Goal: Task Accomplishment & Management: Complete application form

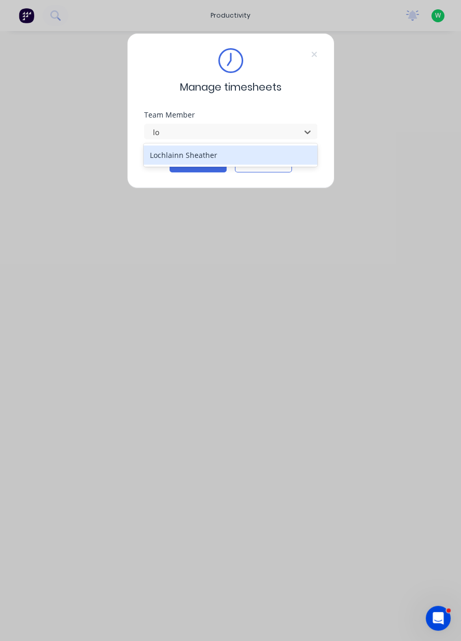
click at [211, 155] on div "Lochlainn Sheather" at bounding box center [231, 155] width 174 height 19
type input "lo"
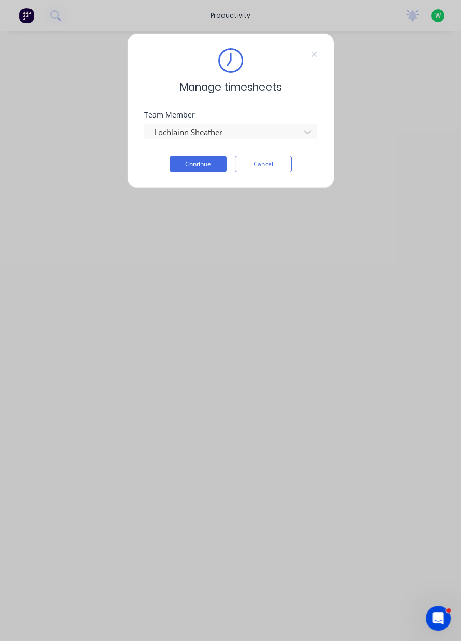
click at [197, 166] on button "Continue" at bounding box center [197, 164] width 57 height 17
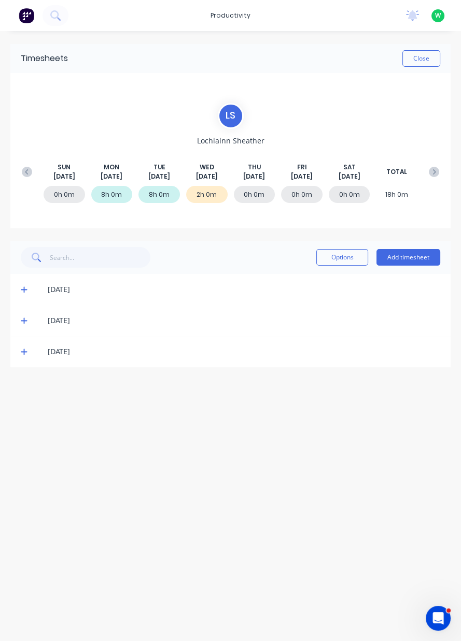
click at [234, 146] on div "SUN Aug 10th MON Aug 11th TUE Aug 12th WED Aug 13th THU Aug 14th FRI Aug 15th S…" at bounding box center [230, 172] width 427 height 53
click at [231, 136] on span "Lochlainn Sheather" at bounding box center [230, 140] width 67 height 11
click at [238, 146] on div "SUN Aug 10th MON Aug 11th TUE Aug 12th WED Aug 13th THU Aug 14th FRI Aug 15th S…" at bounding box center [230, 172] width 427 height 53
click at [229, 121] on div "L S" at bounding box center [231, 116] width 26 height 26
click at [231, 18] on div "productivity" at bounding box center [230, 16] width 50 height 16
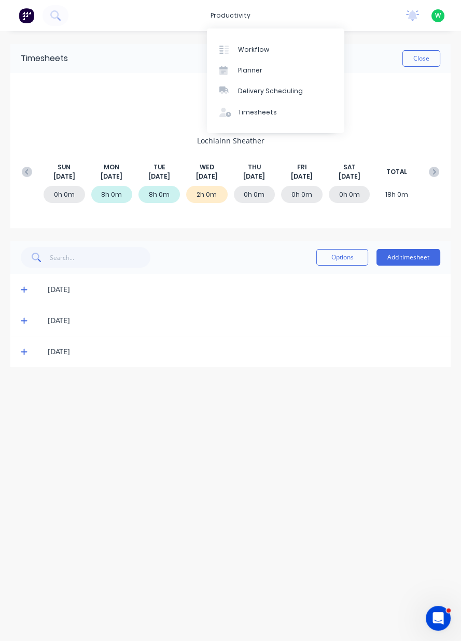
click at [277, 42] on link "Workflow" at bounding box center [275, 49] width 137 height 21
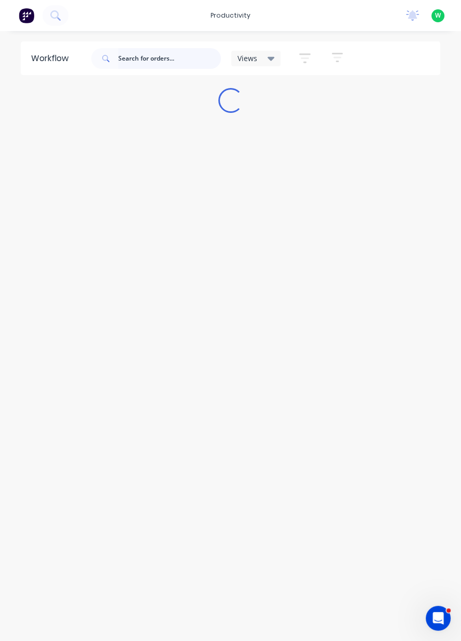
click at [182, 60] on input "text" at bounding box center [169, 58] width 103 height 21
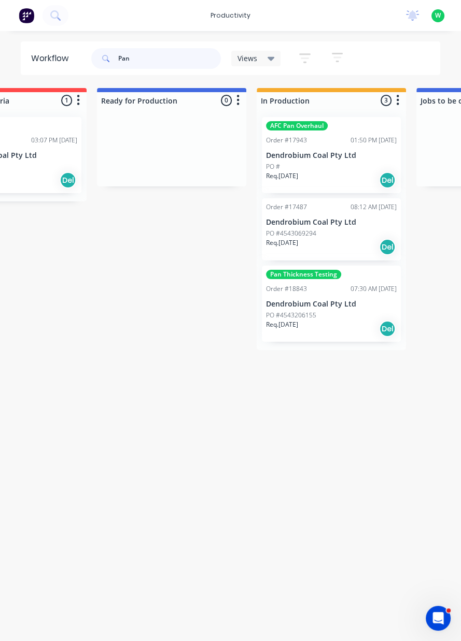
scroll to position [0, 246]
type input "Pan"
click at [234, 11] on div "productivity" at bounding box center [230, 16] width 50 height 16
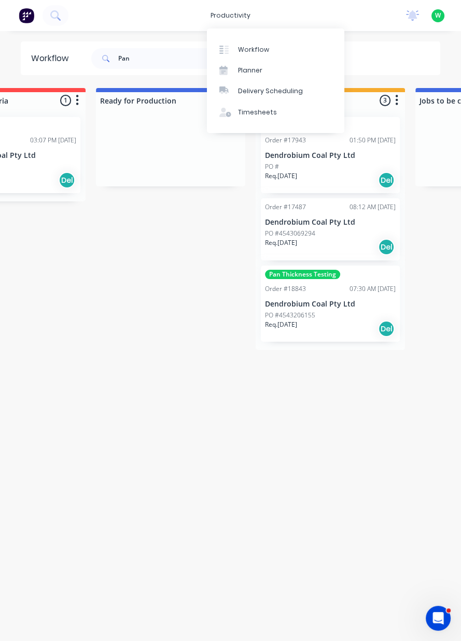
click at [258, 122] on link "Timesheets" at bounding box center [275, 112] width 137 height 21
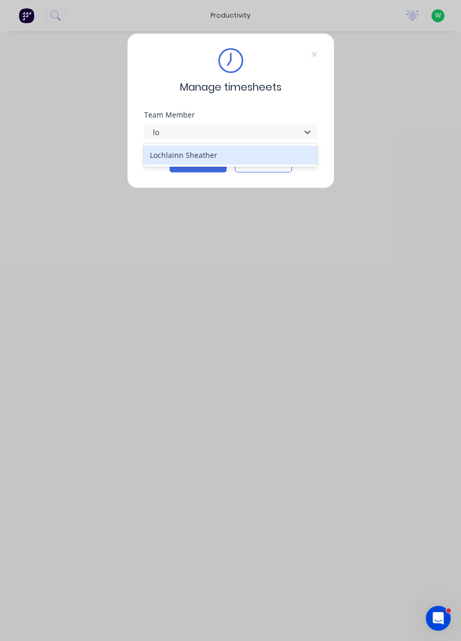
click at [228, 148] on div "Lochlainn Sheather" at bounding box center [231, 155] width 174 height 19
type input "lo"
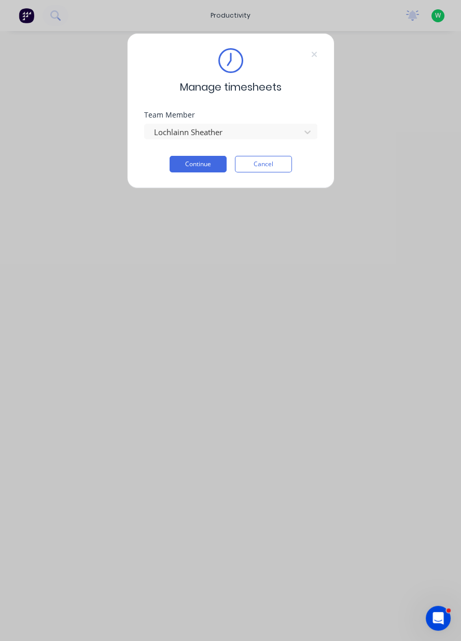
click at [208, 167] on button "Continue" at bounding box center [197, 164] width 57 height 17
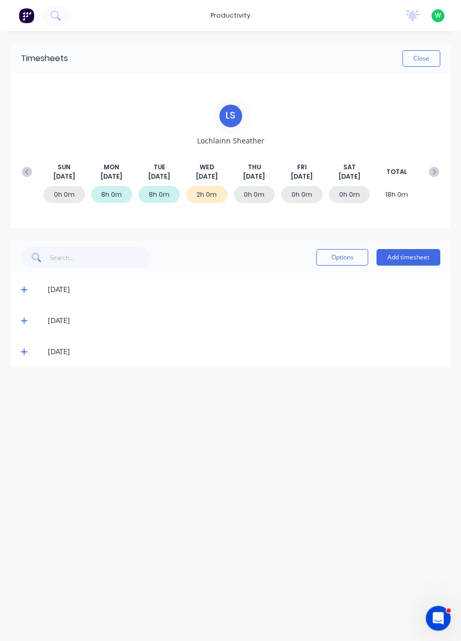
click at [397, 257] on button "Add timesheet" at bounding box center [408, 257] width 64 height 17
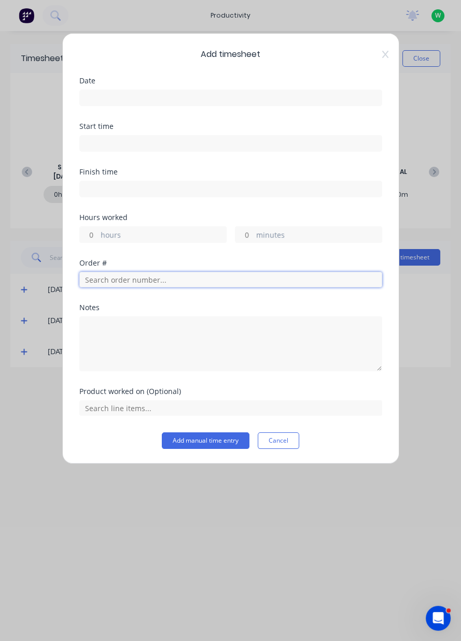
click at [135, 280] on input "text" at bounding box center [230, 280] width 303 height 16
type input "17943"
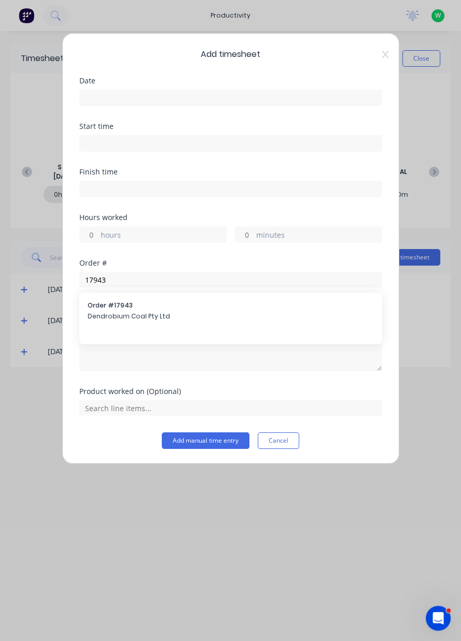
click at [164, 318] on span "Dendrobium Coal Pty Ltd" at bounding box center [231, 316] width 286 height 9
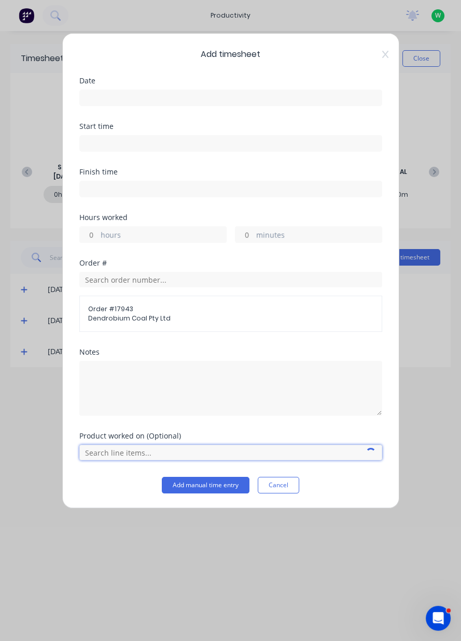
click at [118, 455] on input "text" at bounding box center [230, 453] width 303 height 16
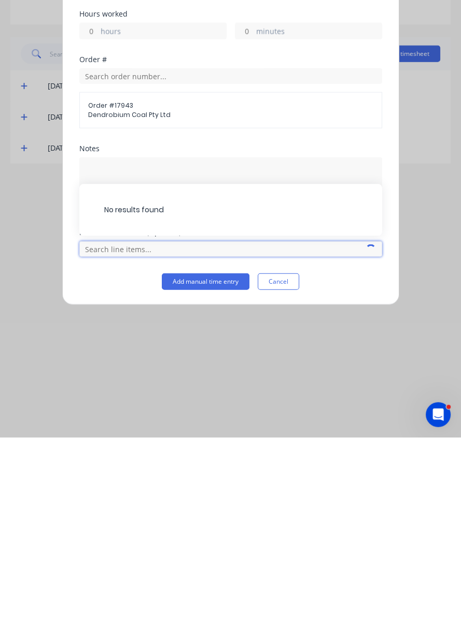
click at [127, 454] on input "text" at bounding box center [230, 453] width 303 height 16
click at [135, 448] on input "text" at bounding box center [230, 453] width 303 height 16
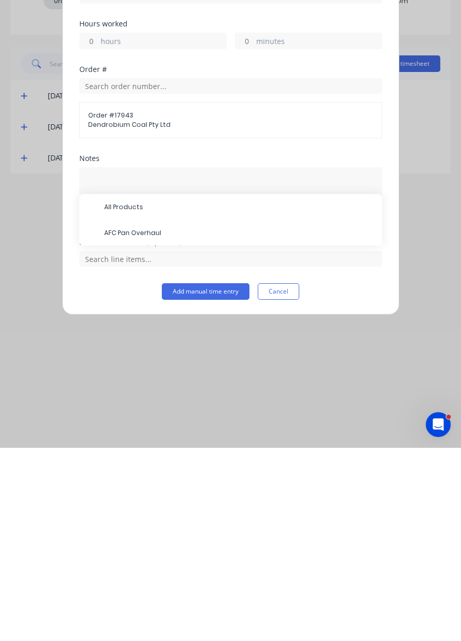
click at [145, 429] on span "AFC Pan Overhaul" at bounding box center [238, 426] width 269 height 9
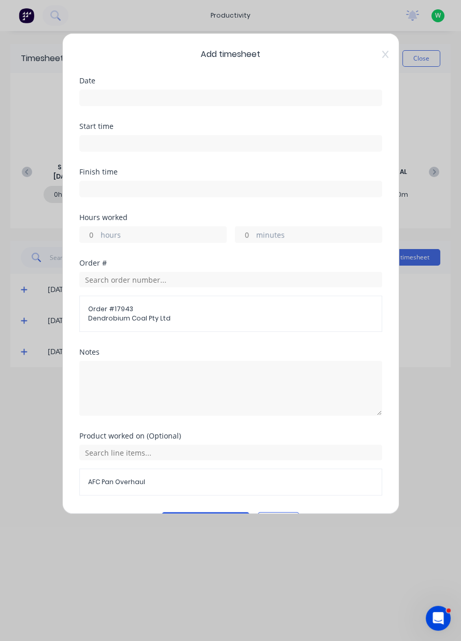
click at [93, 231] on input "hours" at bounding box center [89, 235] width 18 height 16
type input "6"
click at [184, 253] on div "Hours worked 6 hours minutes" at bounding box center [230, 237] width 303 height 46
click at [116, 101] on input at bounding box center [231, 98] width 302 height 16
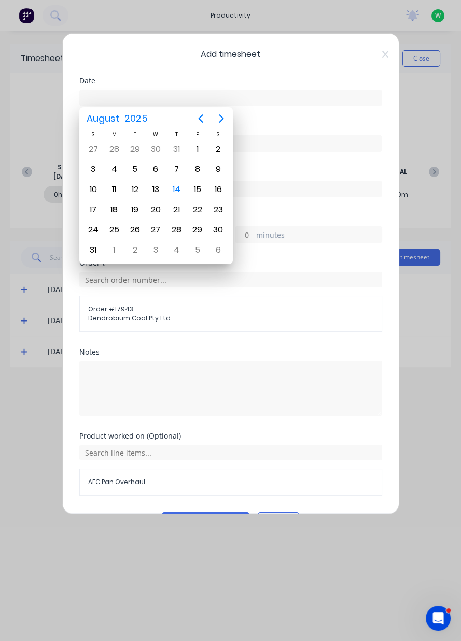
click at [178, 188] on div "14" at bounding box center [177, 190] width 16 height 16
type input "14/08/2025"
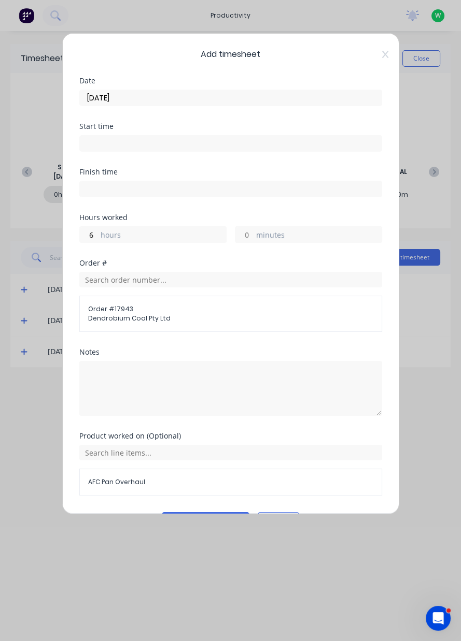
scroll to position [27, 0]
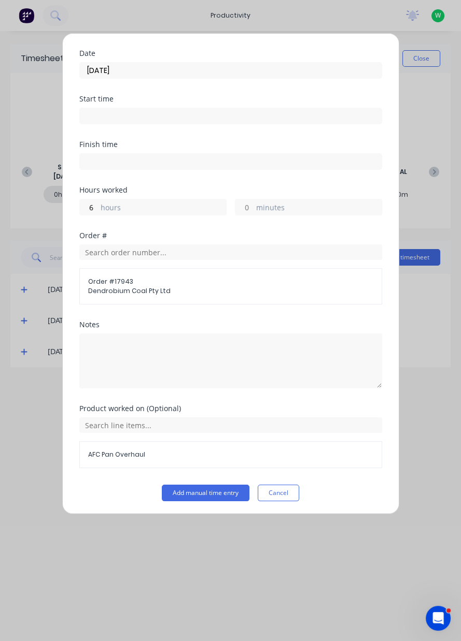
click at [195, 491] on button "Add manual time entry" at bounding box center [206, 493] width 88 height 17
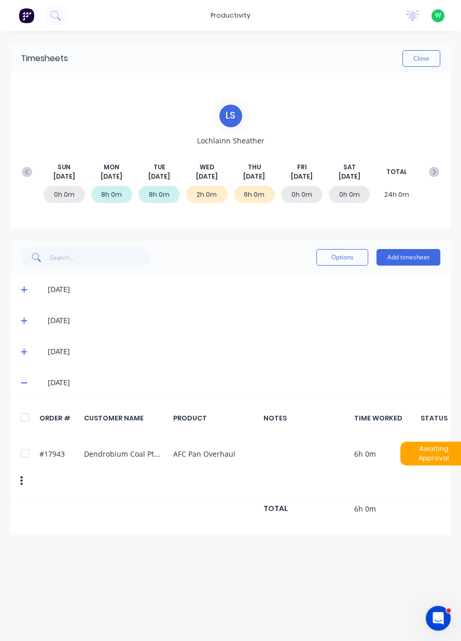
click at [333, 257] on button "Options" at bounding box center [342, 257] width 52 height 17
click at [31, 435] on div "#17943 Dendrobium Coal Pty Ltd AFC Pan Overhaul 6h 0m Awaiting Approval" at bounding box center [230, 466] width 440 height 62
click at [26, 443] on div at bounding box center [25, 453] width 21 height 21
click at [338, 259] on button "Options" at bounding box center [342, 257] width 52 height 17
click at [314, 278] on div "Delete" at bounding box center [319, 284] width 80 height 15
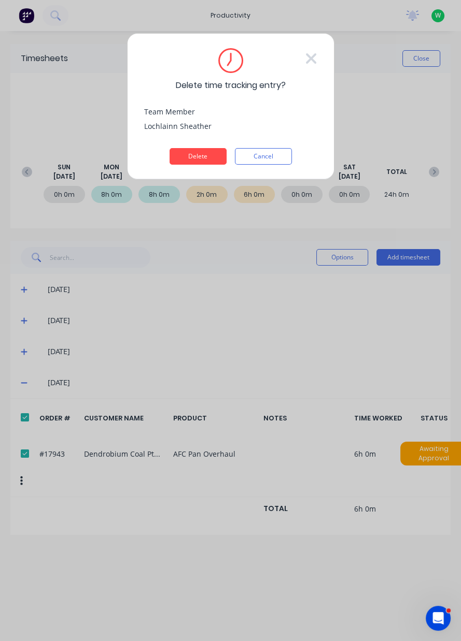
click at [206, 151] on button "Delete" at bounding box center [197, 156] width 57 height 17
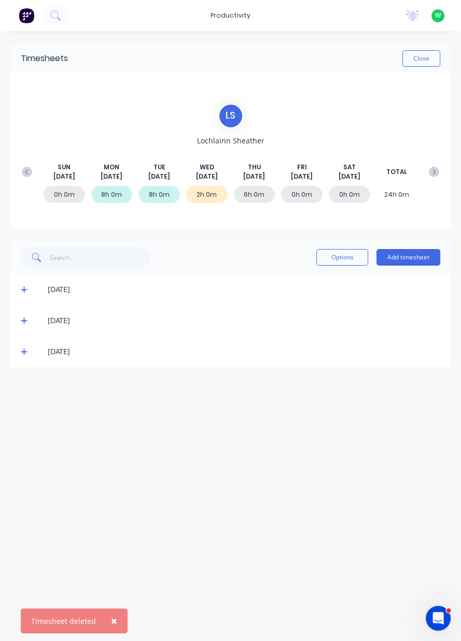
click at [420, 259] on button "Add timesheet" at bounding box center [408, 257] width 64 height 17
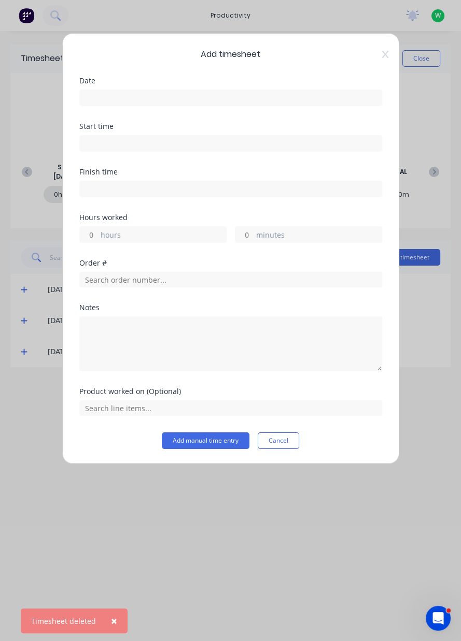
click at [113, 101] on input at bounding box center [231, 98] width 302 height 16
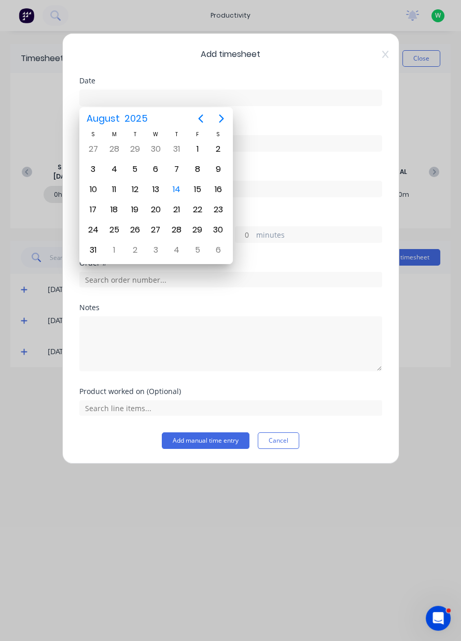
click at [177, 191] on div "14" at bounding box center [177, 190] width 16 height 16
type input "14/08/2025"
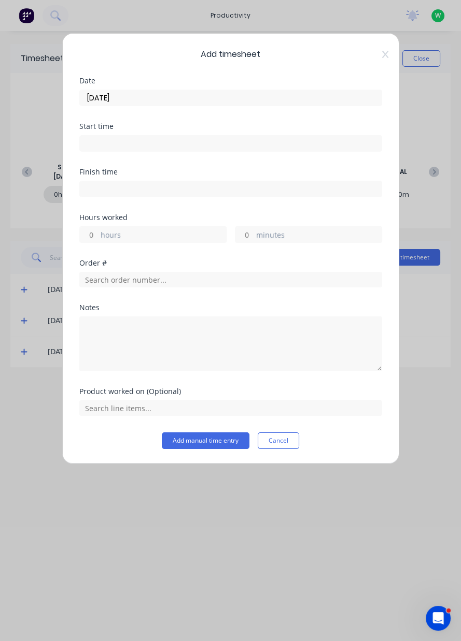
click at [93, 235] on input "hours" at bounding box center [89, 235] width 18 height 16
type input "6"
click at [198, 252] on div "Hours worked 6 hours minutes" at bounding box center [230, 237] width 303 height 46
click at [167, 277] on input "text" at bounding box center [230, 280] width 303 height 16
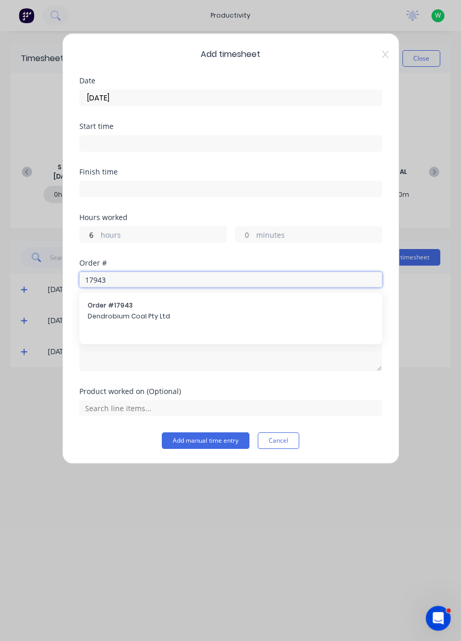
type input "17943"
click at [176, 313] on span "Dendrobium Coal Pty Ltd" at bounding box center [231, 316] width 286 height 9
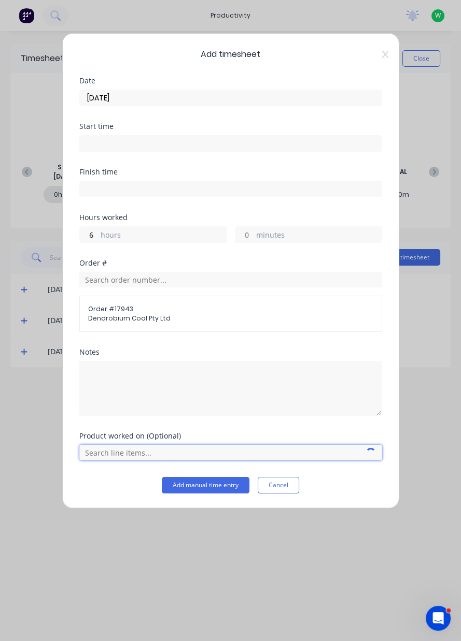
click at [124, 448] on input "text" at bounding box center [230, 453] width 303 height 16
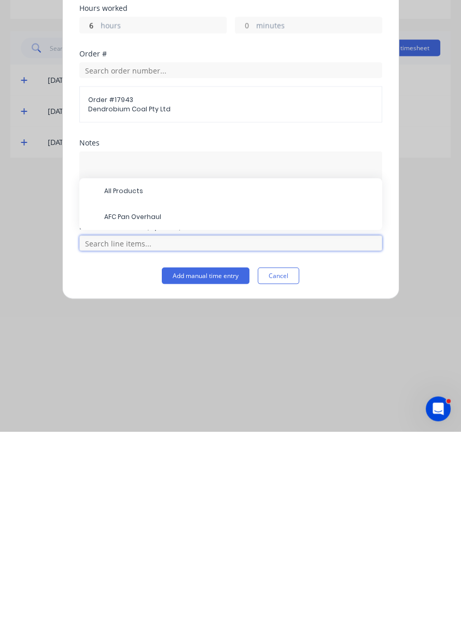
click at [151, 450] on input "text" at bounding box center [230, 453] width 303 height 16
click at [150, 448] on input "text" at bounding box center [230, 453] width 303 height 16
click at [157, 427] on span "AFC Pan Overhaul" at bounding box center [238, 426] width 269 height 9
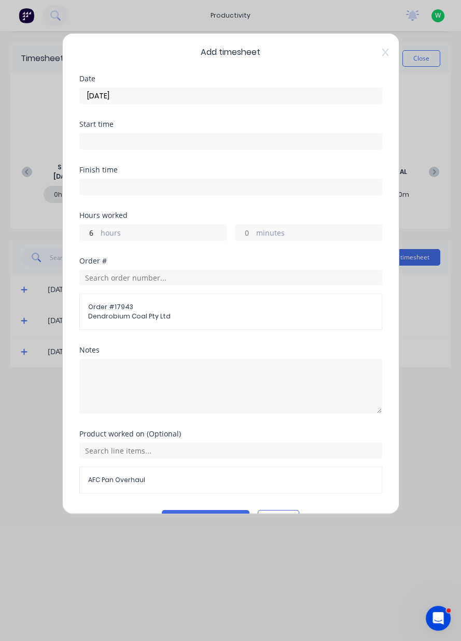
scroll to position [0, 0]
click at [92, 100] on input "14/08/2025" at bounding box center [231, 98] width 302 height 16
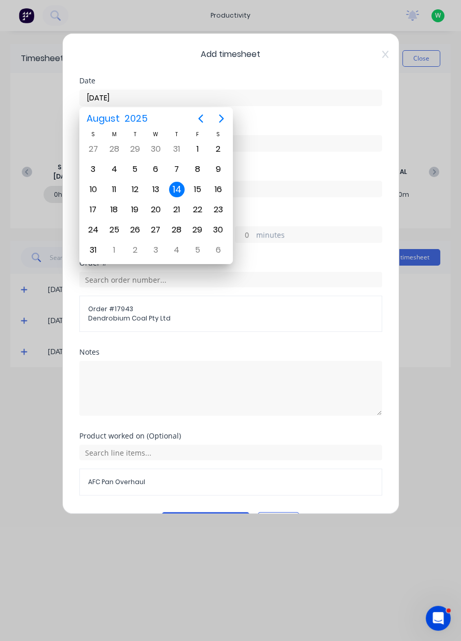
click at [161, 185] on div "13" at bounding box center [156, 190] width 16 height 16
type input "13/08/2025"
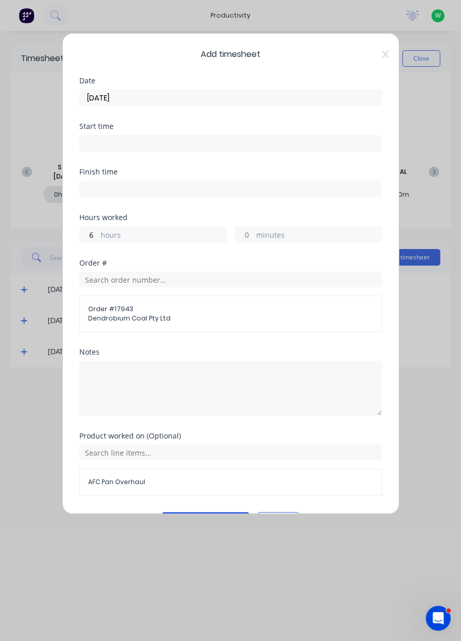
scroll to position [27, 0]
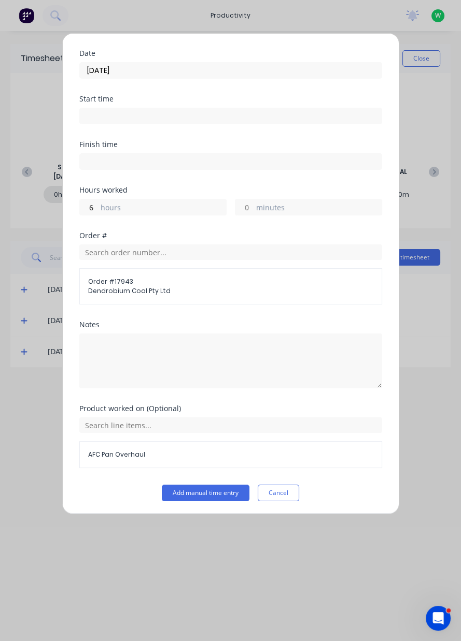
click at [212, 487] on button "Add manual time entry" at bounding box center [206, 493] width 88 height 17
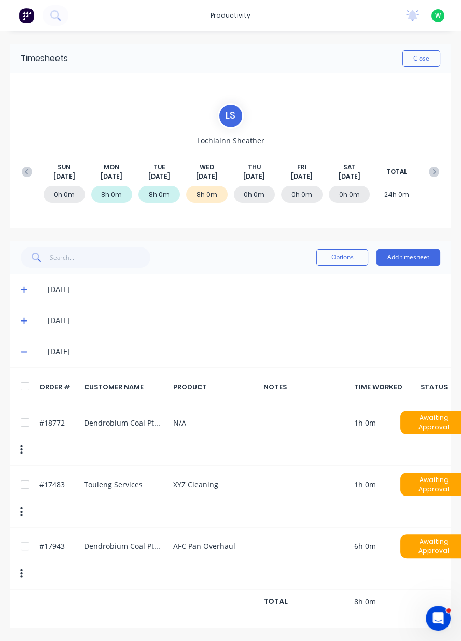
click at [425, 56] on button "Close" at bounding box center [421, 58] width 38 height 17
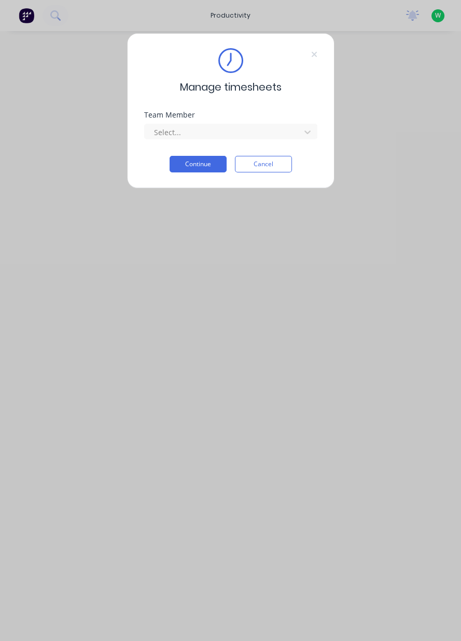
click at [153, 132] on input "text" at bounding box center [154, 132] width 2 height 11
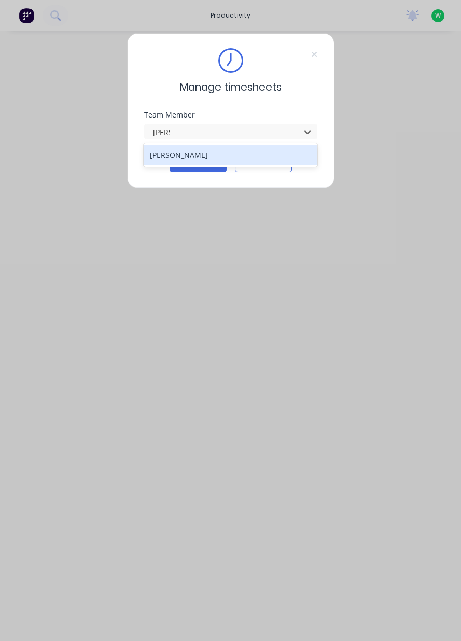
click at [157, 148] on div "[PERSON_NAME]" at bounding box center [231, 155] width 174 height 19
type input "[PERSON_NAME]"
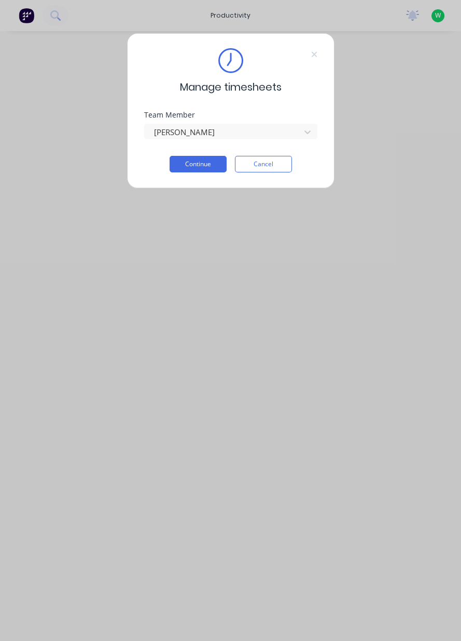
click at [194, 167] on button "Continue" at bounding box center [197, 164] width 57 height 17
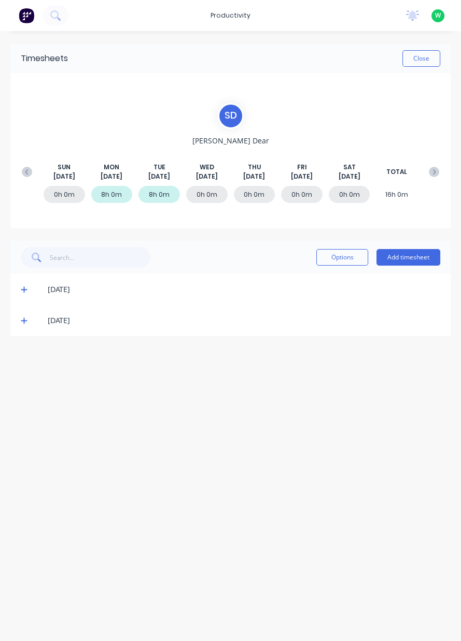
click at [403, 66] on div "Close" at bounding box center [421, 58] width 38 height 17
click at [413, 56] on button "Close" at bounding box center [421, 58] width 38 height 17
